Goal: Navigation & Orientation: Find specific page/section

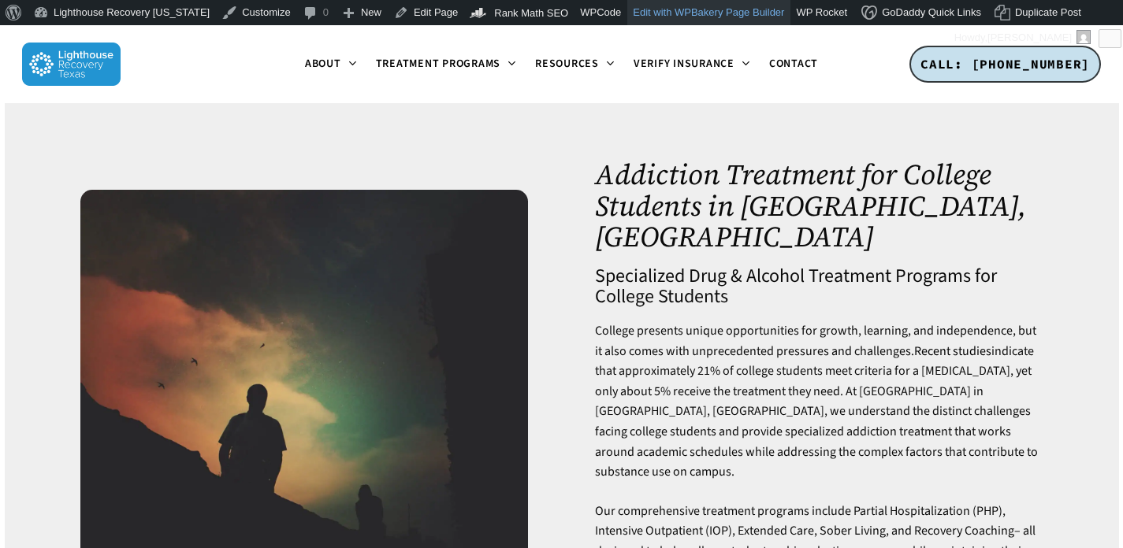
click at [637, 19] on link "Edit with WPBakery Page Builder" at bounding box center [708, 12] width 163 height 25
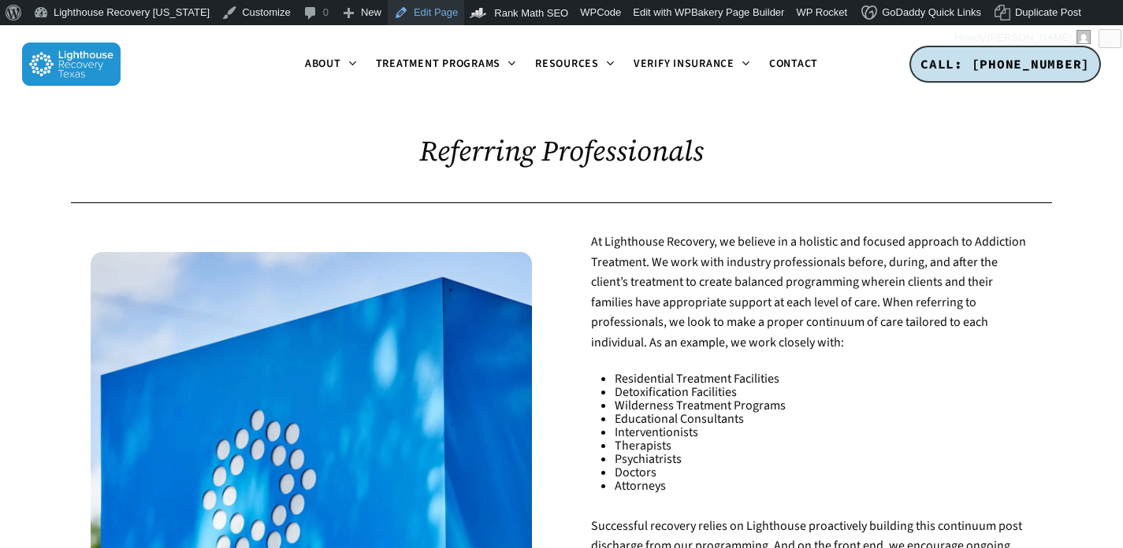
click at [403, 17] on link "Edit Page" at bounding box center [426, 12] width 76 height 25
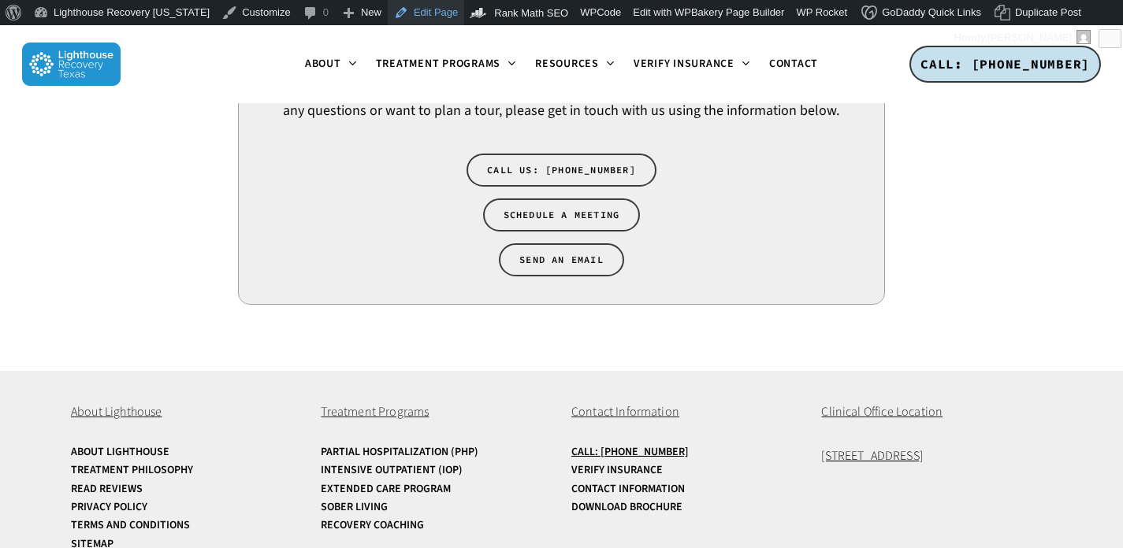
scroll to position [983, 0]
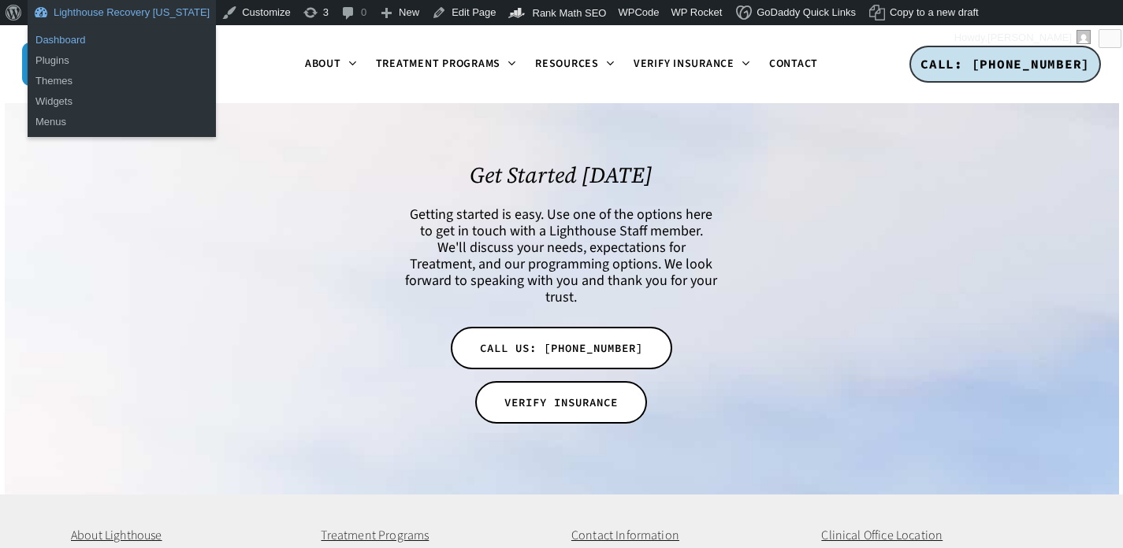
click at [87, 41] on link "Dashboard" at bounding box center [122, 40] width 188 height 20
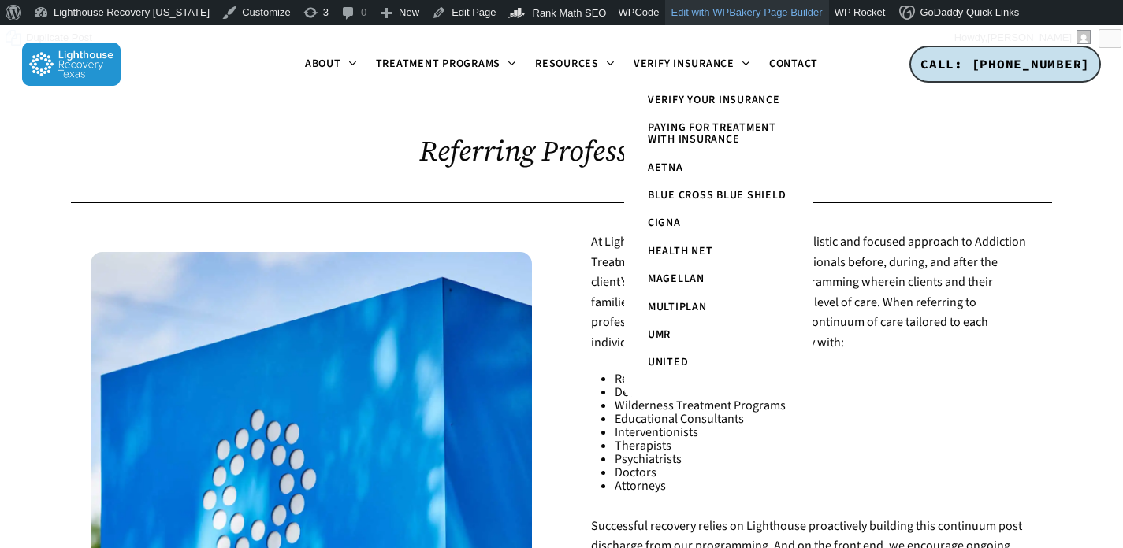
click at [708, 20] on link "Edit with WPBakery Page Builder" at bounding box center [746, 12] width 163 height 25
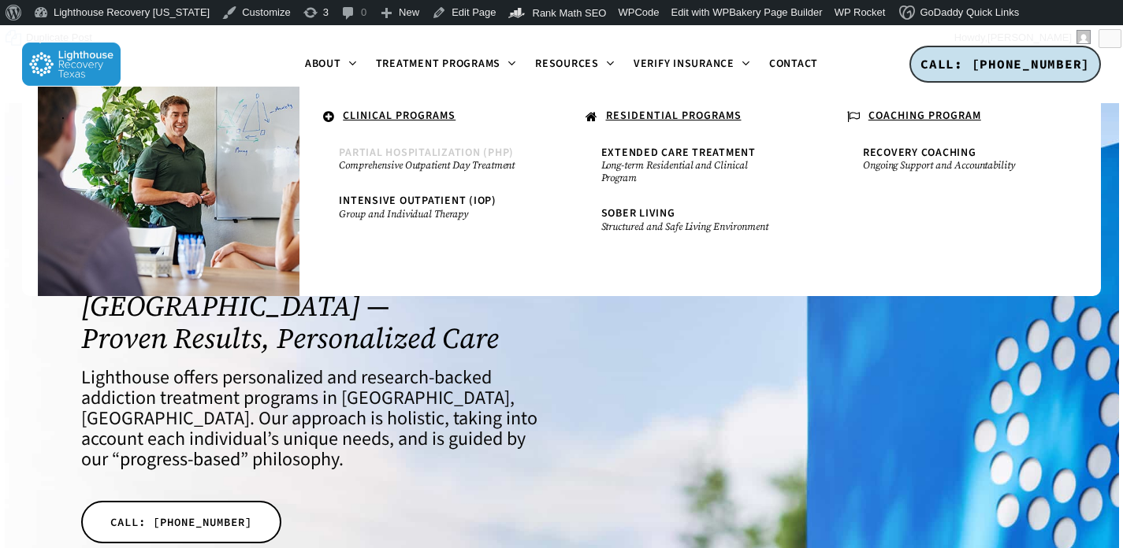
click at [410, 160] on small "Comprehensive Outpatient Day Treatment" at bounding box center [430, 165] width 183 height 13
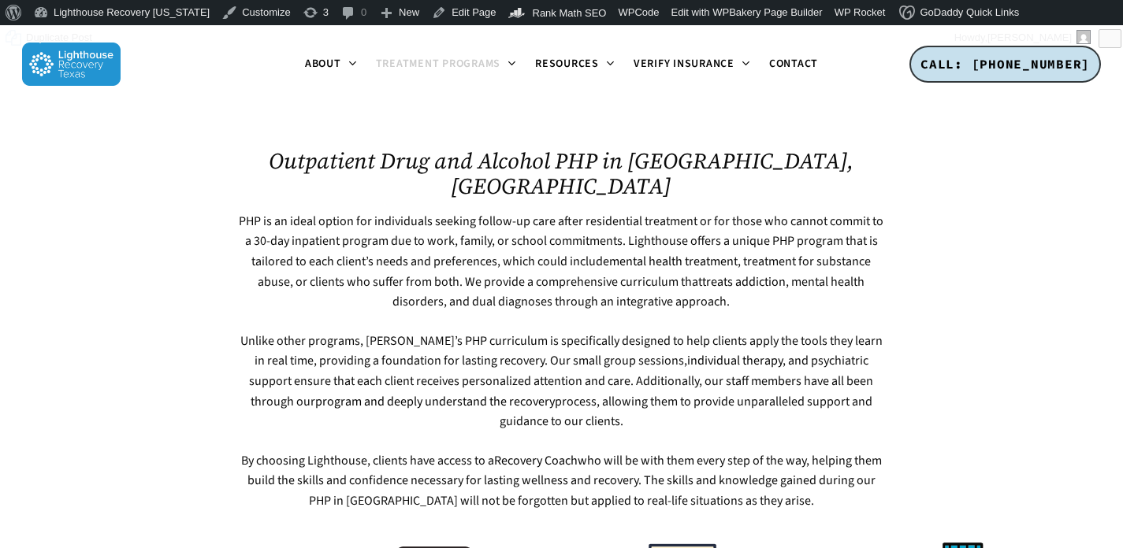
scroll to position [536, 0]
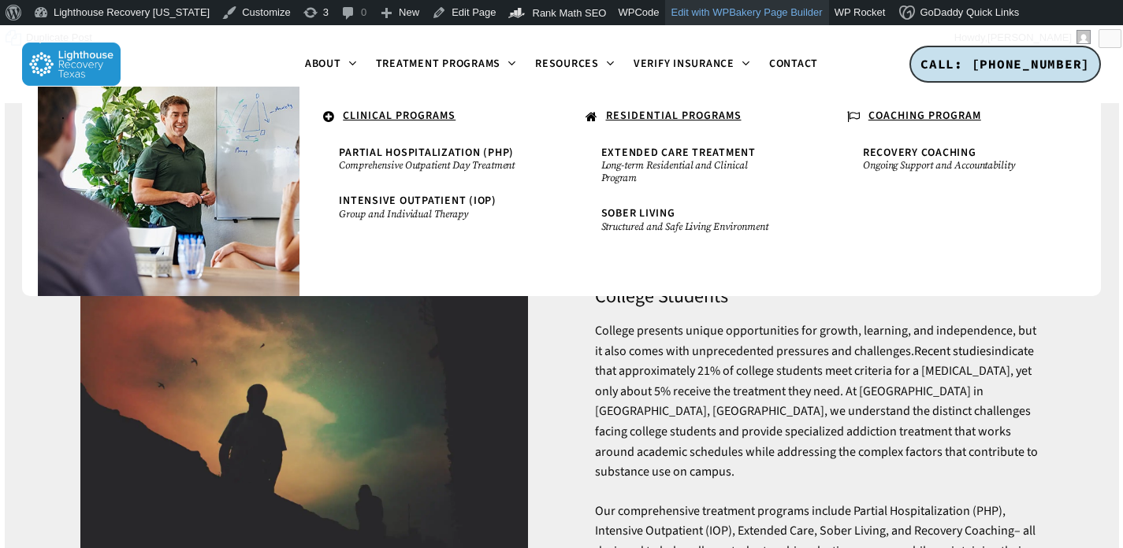
click at [760, 7] on link "Edit with WPBakery Page Builder" at bounding box center [746, 12] width 163 height 25
